Goal: Transaction & Acquisition: Purchase product/service

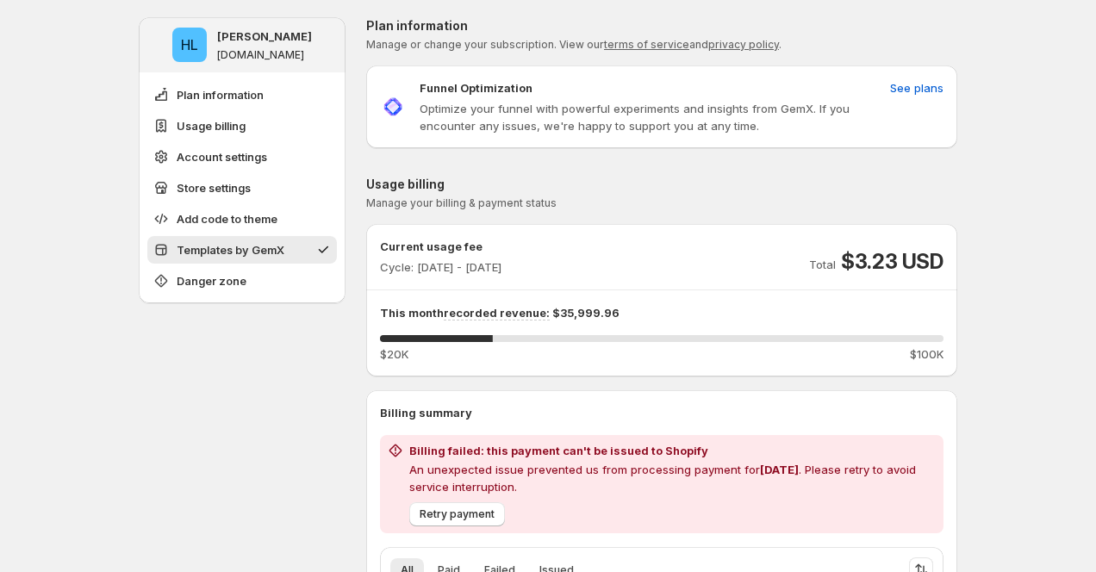
scroll to position [1896, 0]
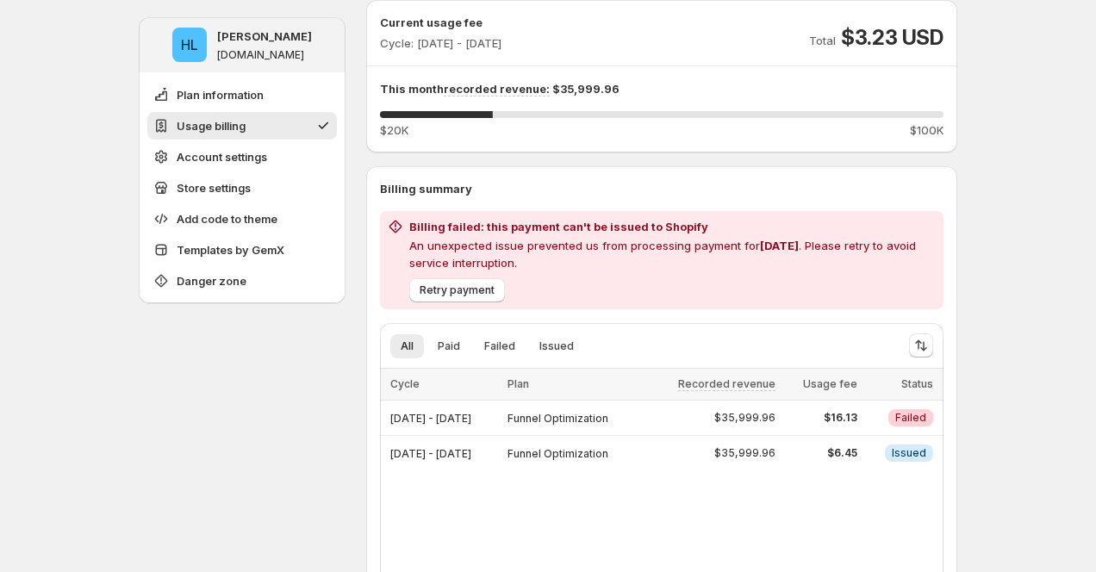
scroll to position [216, 0]
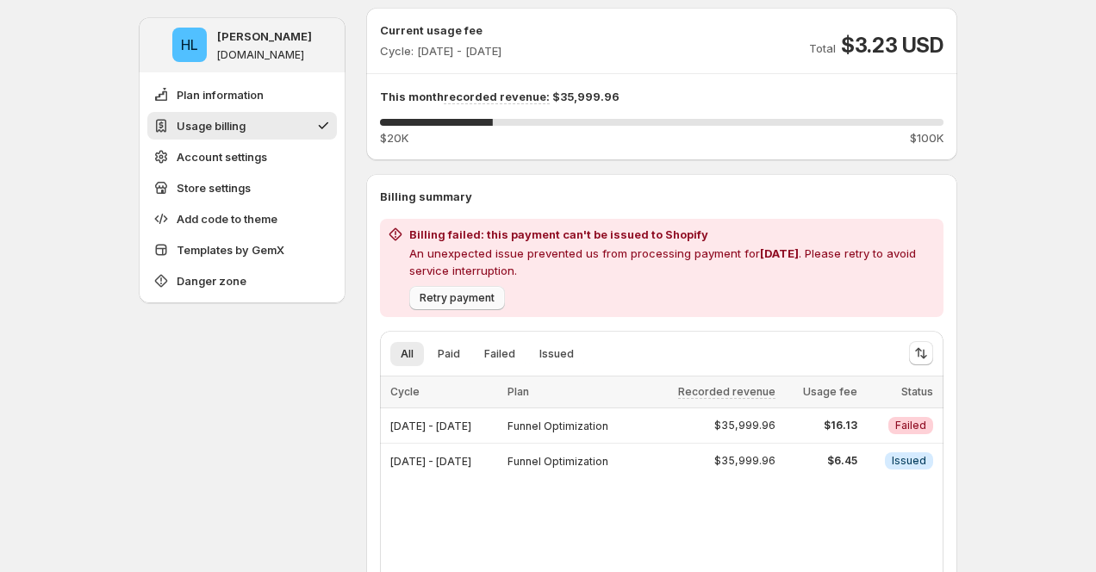
click at [483, 305] on button "Retry payment" at bounding box center [457, 298] width 96 height 24
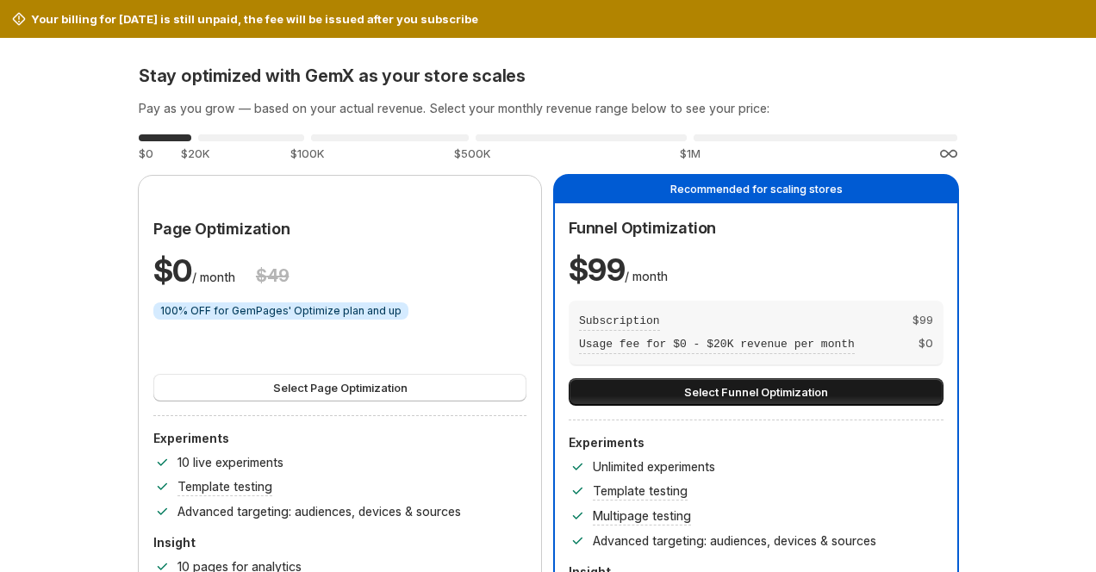
click at [891, 396] on button "Select Funnel Optimization" at bounding box center [756, 392] width 375 height 28
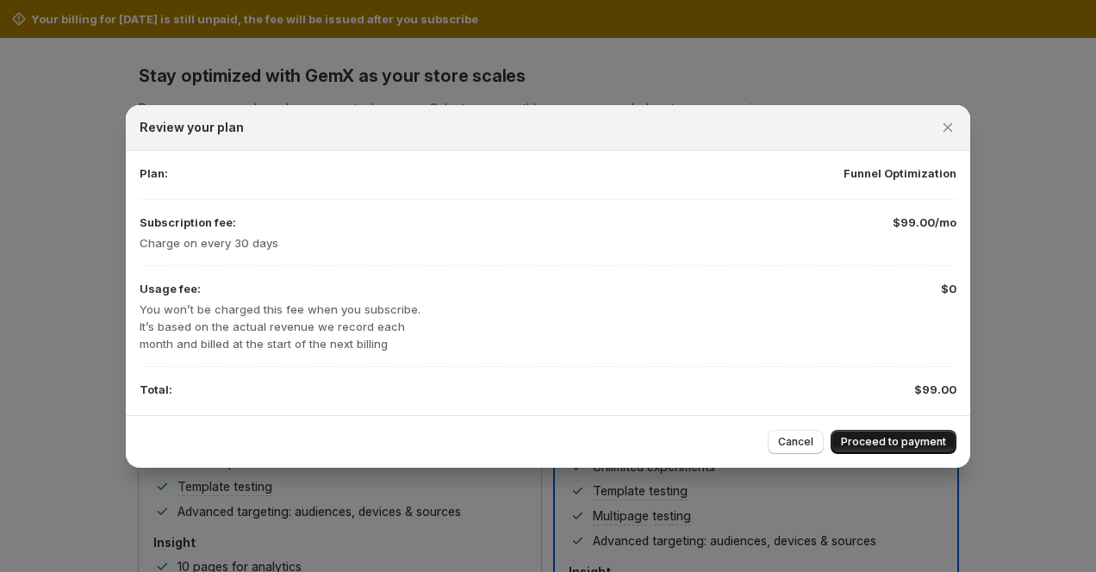
click at [921, 445] on span "Proceed to payment" at bounding box center [893, 442] width 105 height 14
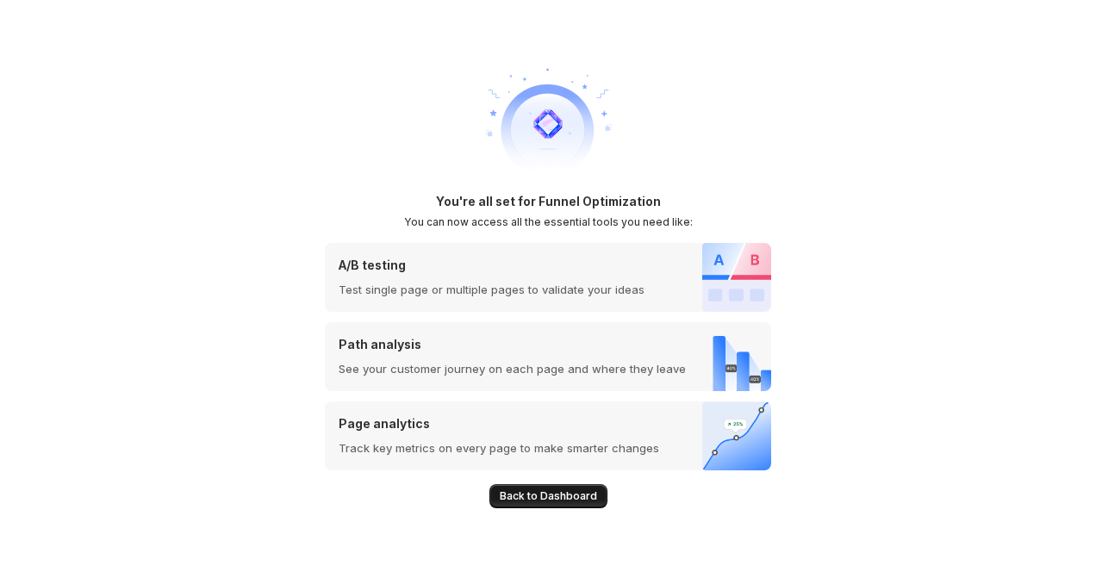
click at [564, 494] on span "Back to Dashboard" at bounding box center [548, 496] width 97 height 14
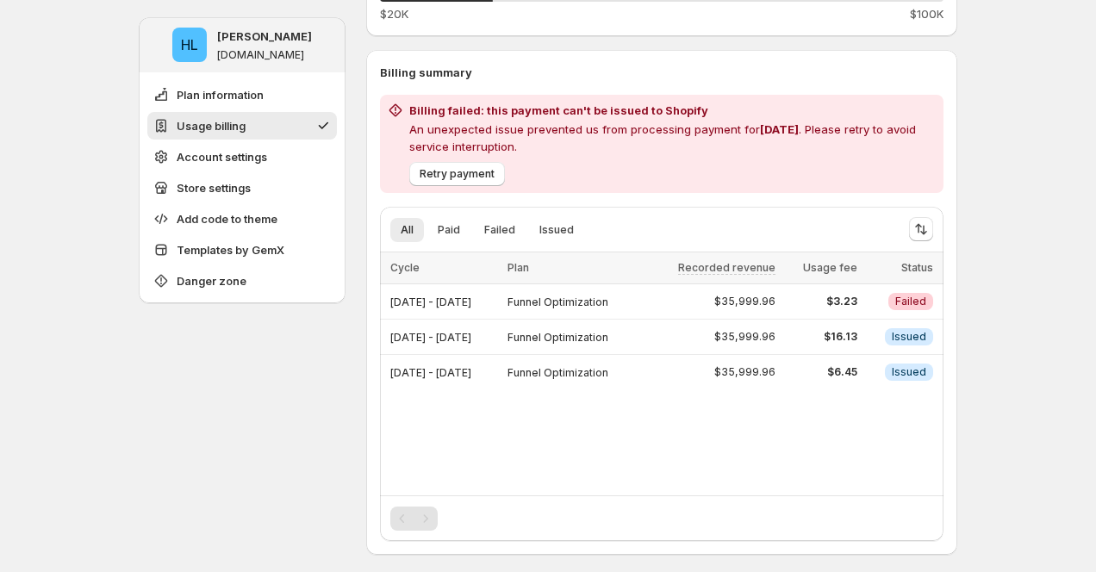
scroll to position [353, 0]
